Goal: Information Seeking & Learning: Check status

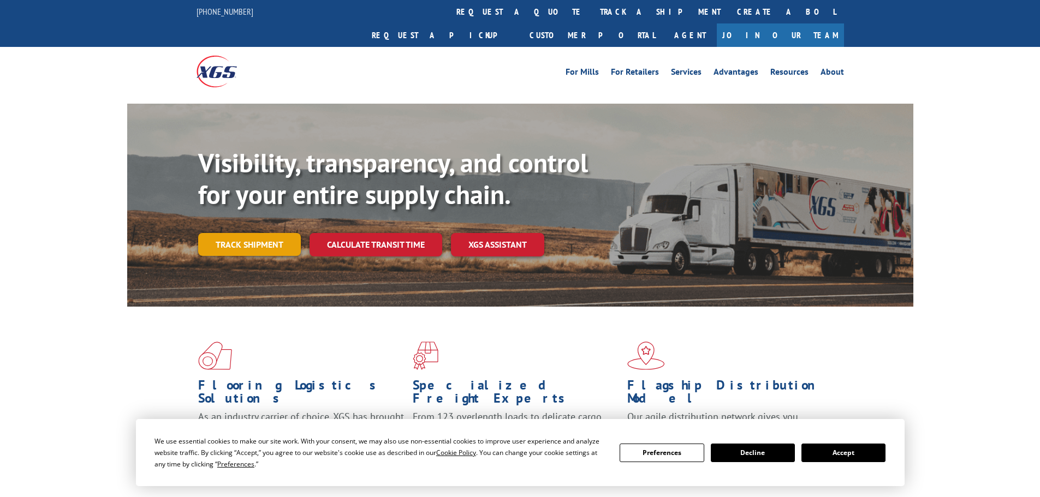
click at [273, 233] on link "Track shipment" at bounding box center [249, 244] width 103 height 23
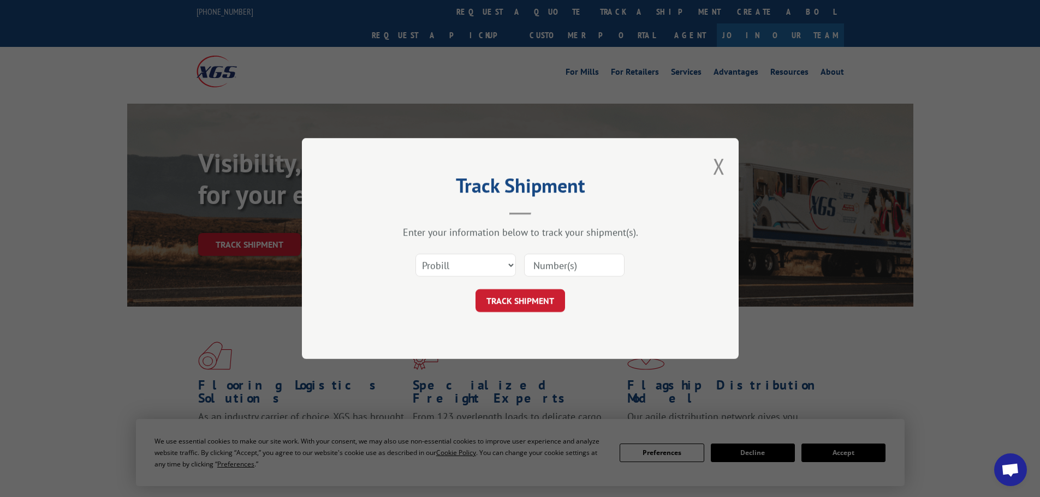
click at [610, 262] on input at bounding box center [574, 265] width 100 height 23
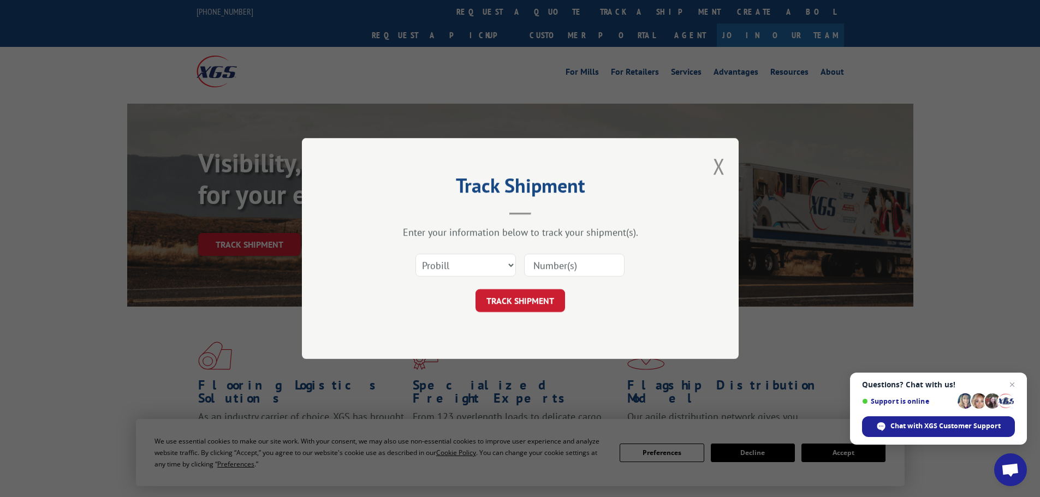
paste input "17227645"
type input "17227645"
click at [544, 301] on button "TRACK SHIPMENT" at bounding box center [520, 300] width 90 height 23
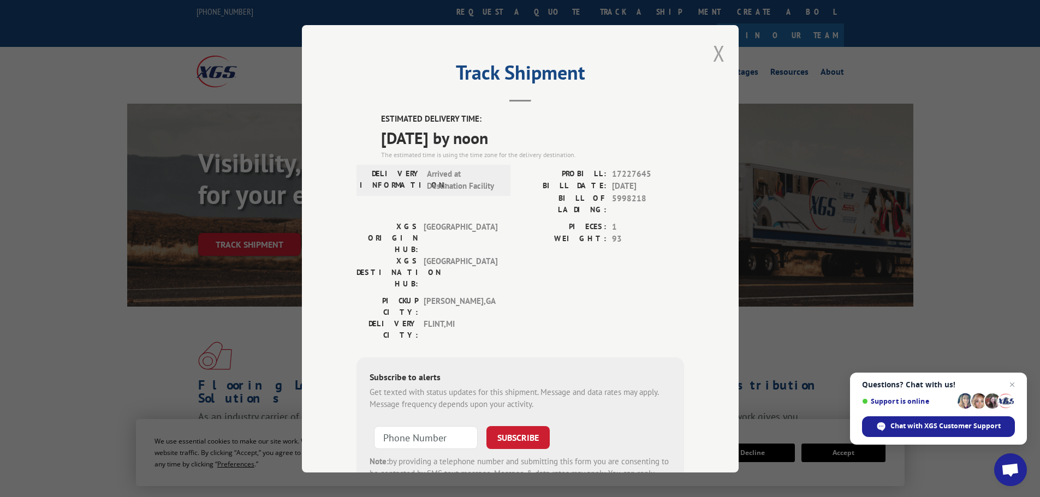
click at [713, 57] on button "Close modal" at bounding box center [719, 53] width 12 height 29
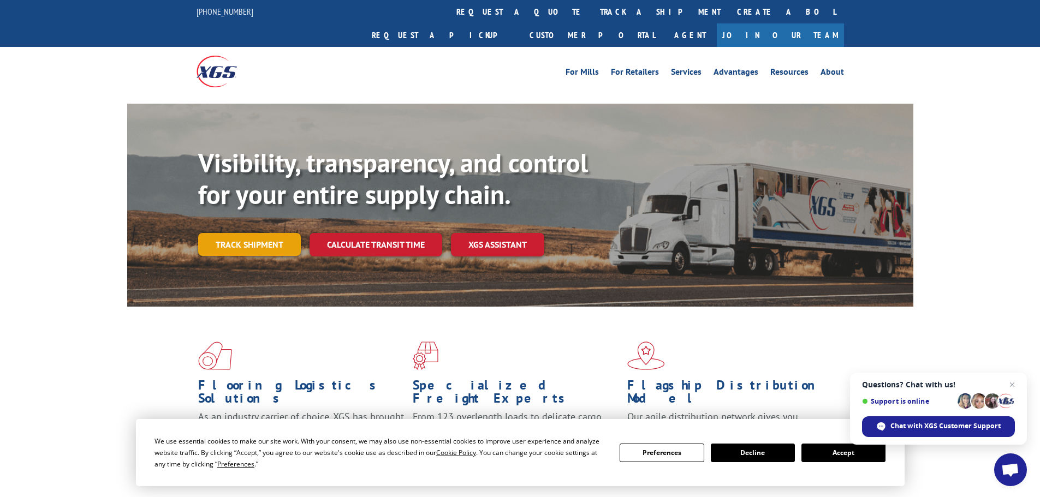
click at [262, 233] on link "Track shipment" at bounding box center [249, 244] width 103 height 23
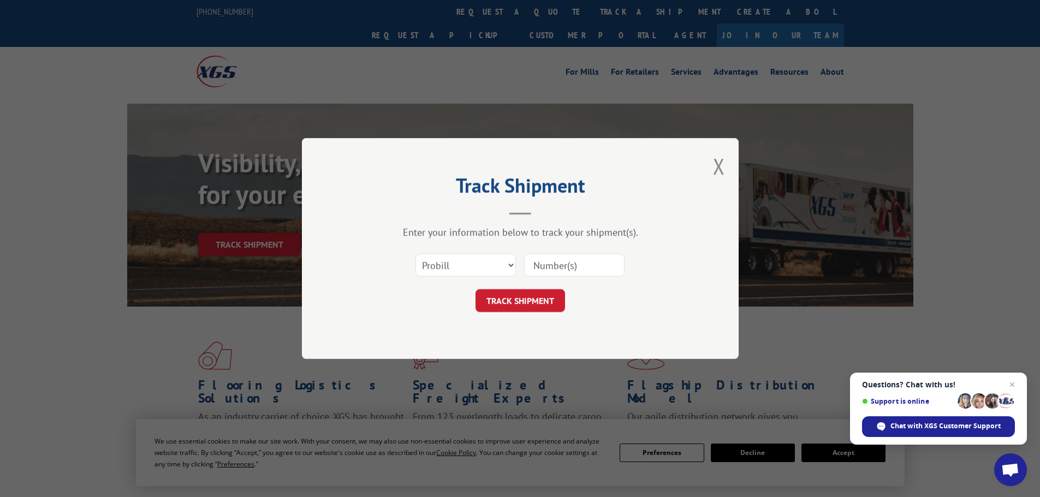
click at [600, 270] on input at bounding box center [574, 265] width 100 height 23
paste input "17467711"
type input "17467711"
click at [545, 303] on button "TRACK SHIPMENT" at bounding box center [520, 300] width 90 height 23
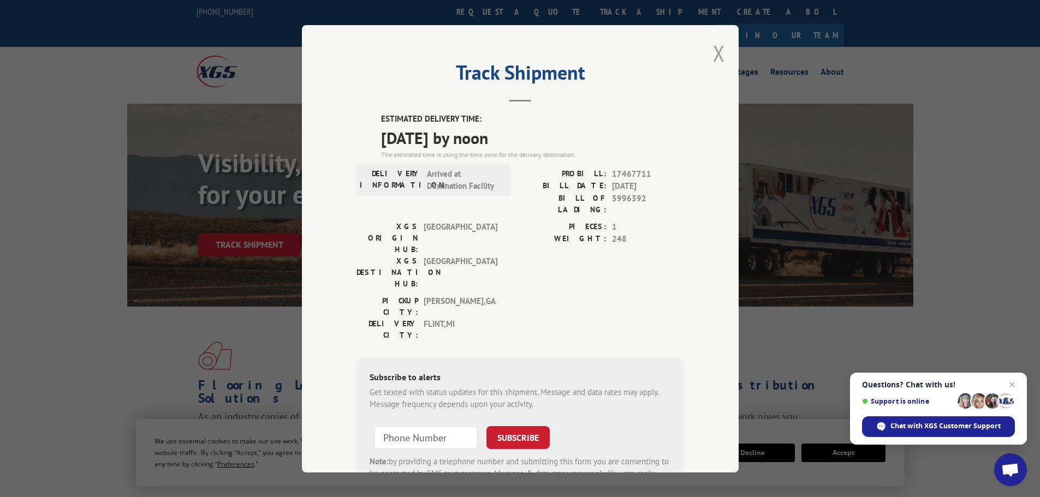
click at [713, 52] on button "Close modal" at bounding box center [719, 53] width 12 height 29
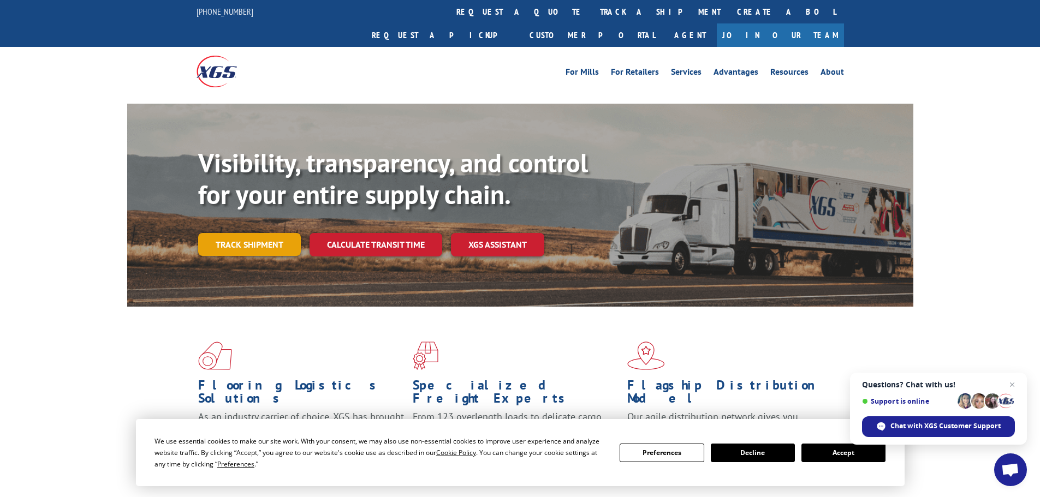
click at [230, 233] on link "Track shipment" at bounding box center [249, 244] width 103 height 23
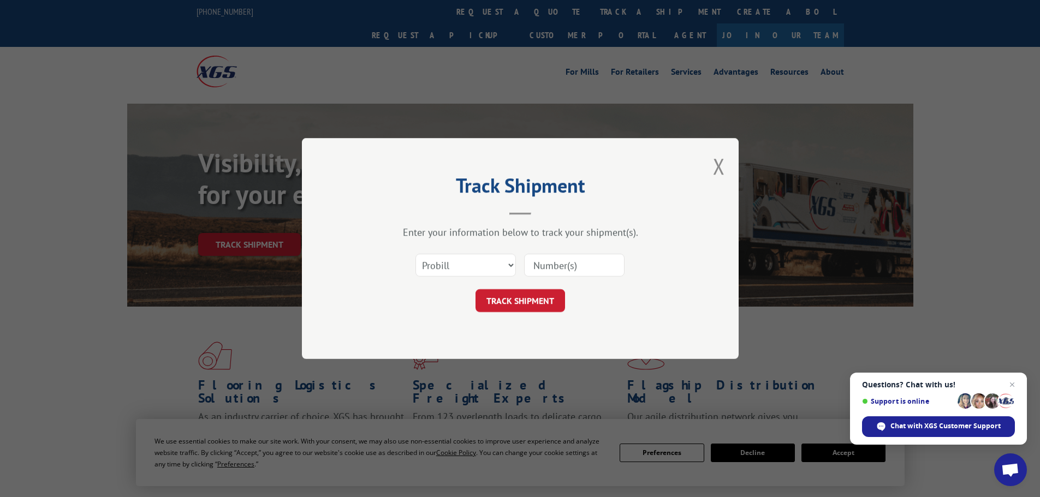
click at [585, 261] on input at bounding box center [574, 265] width 100 height 23
drag, startPoint x: 585, startPoint y: 261, endPoint x: 508, endPoint y: 435, distance: 189.9
click at [508, 435] on div "Track Shipment Enter your information below to track your shipment(s). Select c…" at bounding box center [520, 248] width 1040 height 497
click at [594, 269] on input at bounding box center [574, 265] width 100 height 23
paste input "17467711"
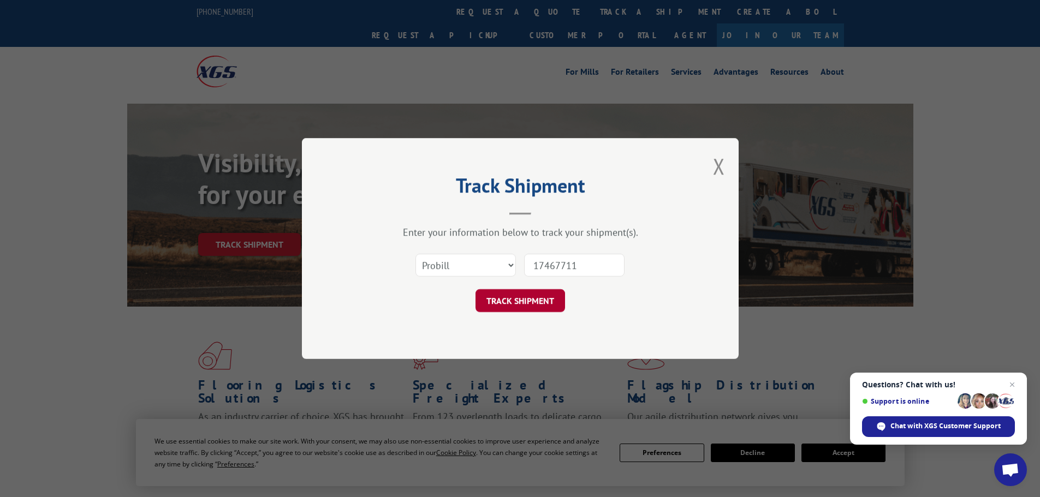
type input "17467711"
click at [528, 299] on button "TRACK SHIPMENT" at bounding box center [520, 300] width 90 height 23
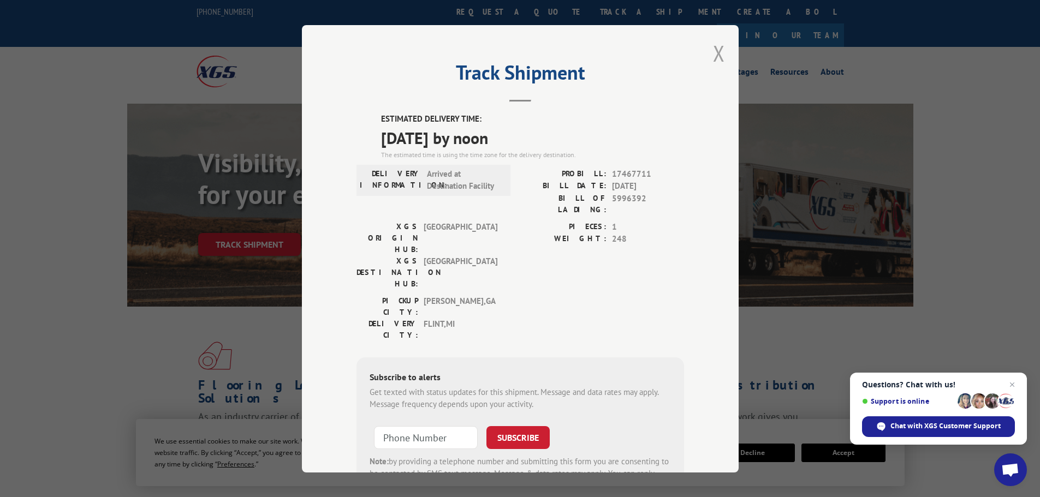
click at [716, 52] on button "Close modal" at bounding box center [719, 53] width 12 height 29
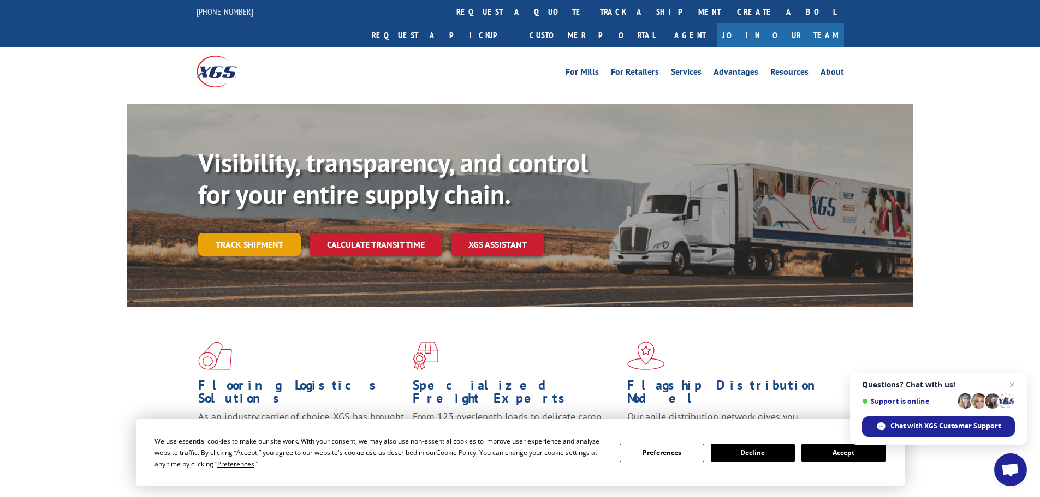
click at [221, 233] on link "Track shipment" at bounding box center [249, 244] width 103 height 23
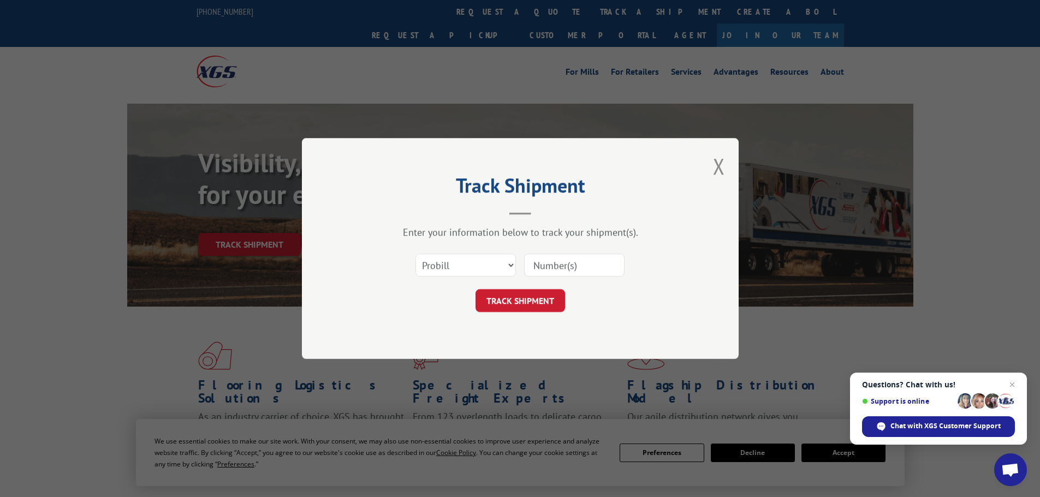
click at [577, 262] on input at bounding box center [574, 265] width 100 height 23
paste input "17228134"
type input "17228134"
click at [520, 302] on button "TRACK SHIPMENT" at bounding box center [520, 300] width 90 height 23
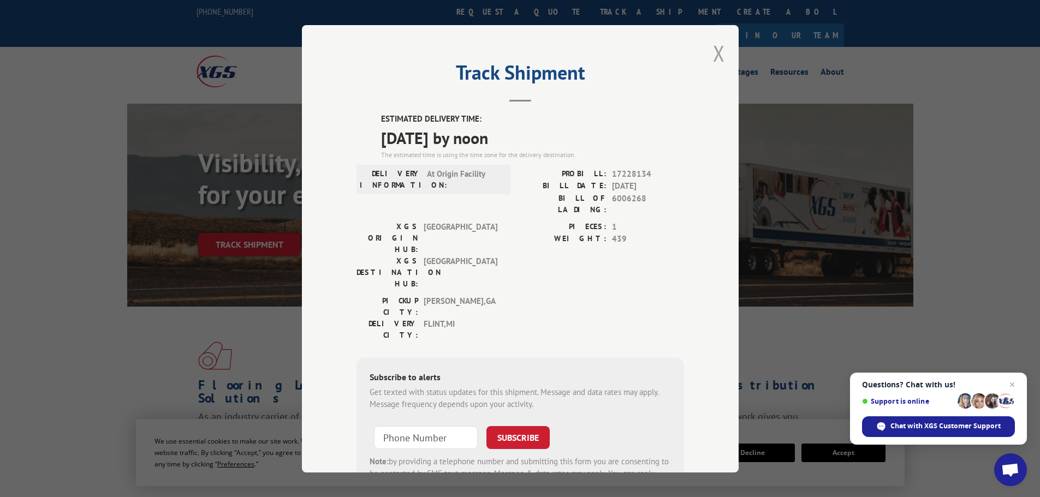
click at [714, 59] on button "Close modal" at bounding box center [719, 53] width 12 height 29
